Goal: Information Seeking & Learning: Learn about a topic

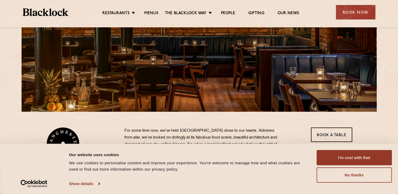
scroll to position [79, 0]
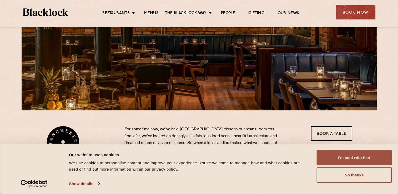
click at [342, 155] on button "I'm cool with that" at bounding box center [353, 157] width 75 height 15
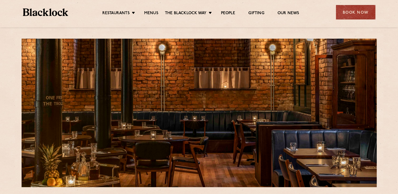
scroll to position [0, 0]
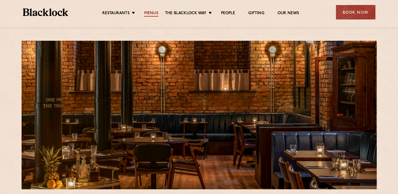
click at [155, 12] on link "Menus" at bounding box center [151, 14] width 14 height 6
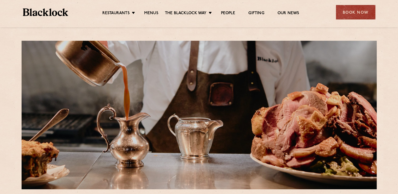
scroll to position [105, 0]
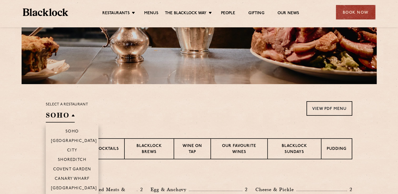
click at [67, 186] on li "[GEOGRAPHIC_DATA]" at bounding box center [72, 189] width 53 height 13
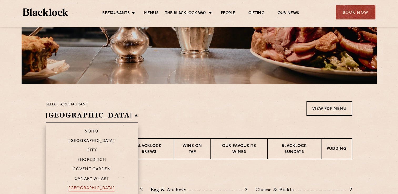
click at [71, 189] on p "[GEOGRAPHIC_DATA]" at bounding box center [92, 188] width 46 height 5
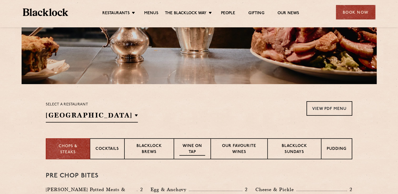
click at [191, 142] on div "Wine on Tap" at bounding box center [192, 148] width 37 height 21
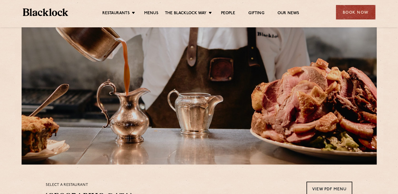
scroll to position [0, 0]
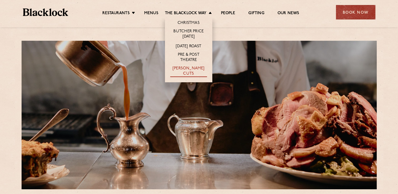
click at [182, 68] on link "[PERSON_NAME] Cuts" at bounding box center [188, 71] width 37 height 11
